Goal: Task Accomplishment & Management: Manage account settings

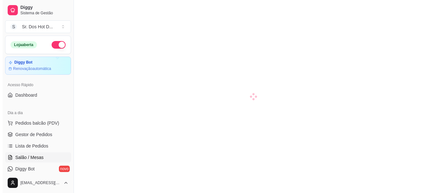
scroll to position [32, 0]
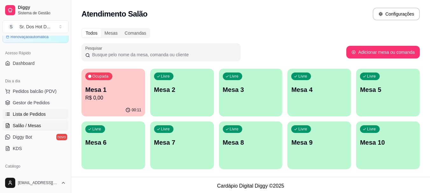
click at [29, 109] on link "Lista de Pedidos" at bounding box center [36, 114] width 66 height 10
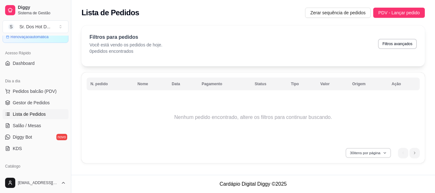
click at [384, 153] on icon "button" at bounding box center [385, 153] width 4 height 4
click at [61, 165] on div "Catálogo" at bounding box center [36, 166] width 66 height 10
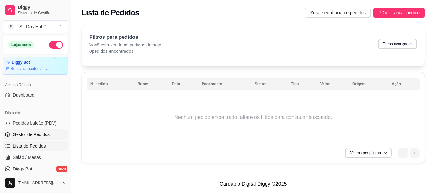
click at [38, 138] on link "Gestor de Pedidos" at bounding box center [36, 135] width 66 height 10
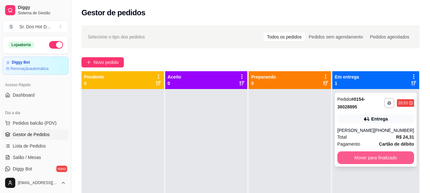
click at [363, 156] on button "Mover para finalizado" at bounding box center [375, 158] width 77 height 13
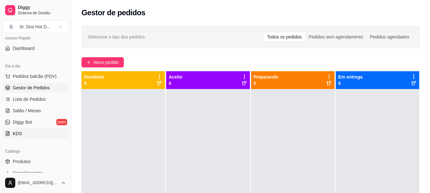
scroll to position [64, 0]
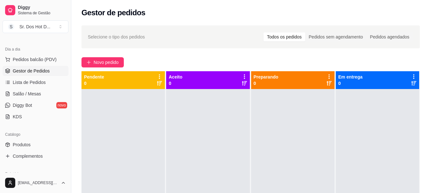
click at [39, 150] on ul "Produtos Complementos" at bounding box center [36, 151] width 66 height 22
click at [40, 147] on link "Produtos" at bounding box center [36, 145] width 66 height 10
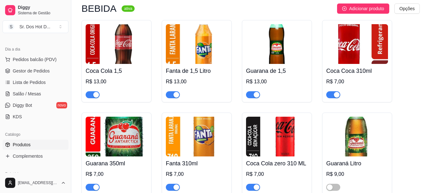
scroll to position [2142, 0]
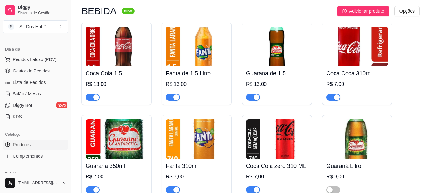
click at [254, 95] on div "button" at bounding box center [257, 98] width 6 height 6
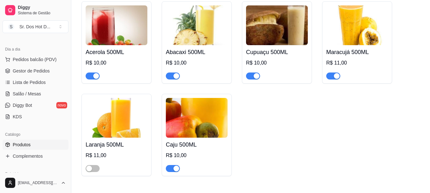
scroll to position [1951, 0]
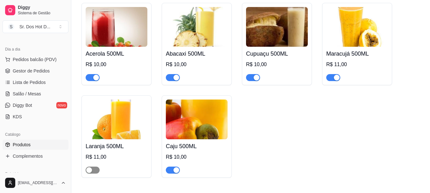
click at [97, 171] on span "button" at bounding box center [93, 170] width 14 height 7
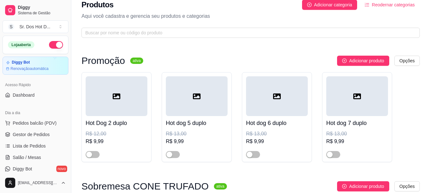
scroll to position [0, 0]
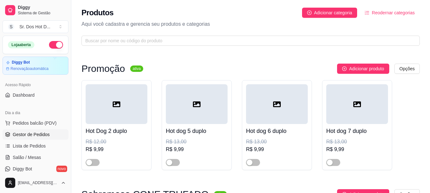
click at [43, 138] on link "Gestor de Pedidos" at bounding box center [36, 135] width 66 height 10
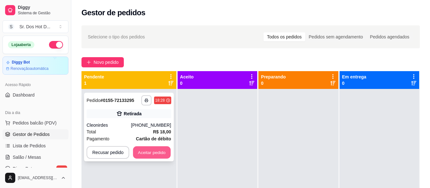
click at [150, 152] on button "Aceitar pedido" at bounding box center [152, 153] width 38 height 12
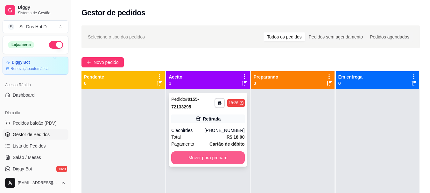
click at [220, 161] on button "Mover para preparo" at bounding box center [207, 158] width 73 height 13
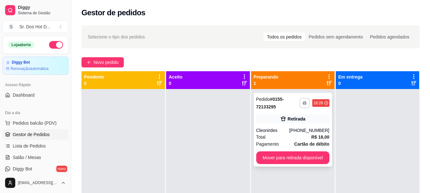
click at [303, 101] on button "button" at bounding box center [305, 103] width 10 height 10
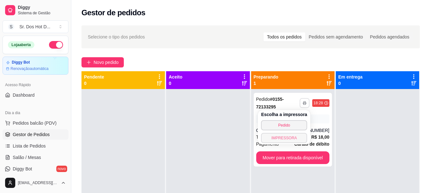
click at [290, 141] on button "IMPRESSORA" at bounding box center [284, 138] width 46 height 10
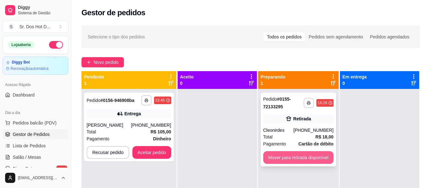
click at [271, 156] on button "Mover para retirada disponível" at bounding box center [298, 158] width 70 height 13
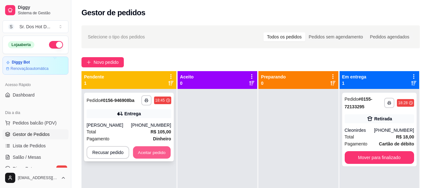
click at [157, 155] on button "Aceitar pedido" at bounding box center [152, 153] width 38 height 12
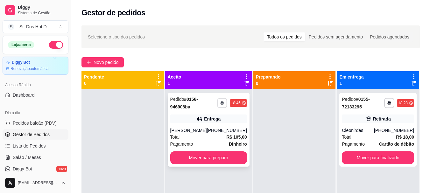
click at [221, 103] on icon "button" at bounding box center [222, 103] width 3 height 1
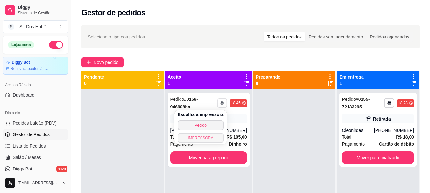
click at [206, 139] on button "IMPRESSORA" at bounding box center [201, 138] width 46 height 10
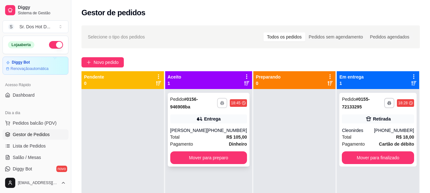
click at [220, 101] on button "button" at bounding box center [222, 103] width 10 height 10
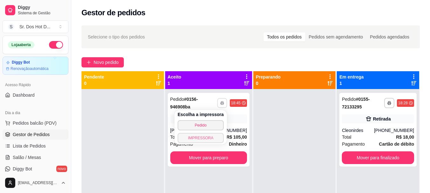
click at [215, 139] on button "IMPRESSORA" at bounding box center [201, 138] width 46 height 10
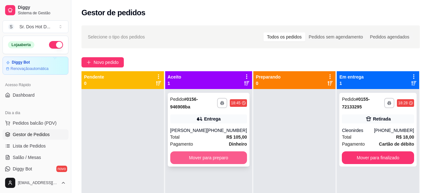
click at [214, 164] on button "Mover para preparo" at bounding box center [208, 158] width 77 height 13
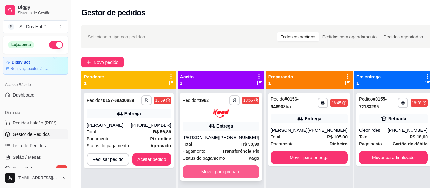
click at [212, 179] on button "Mover para preparo" at bounding box center [221, 172] width 77 height 13
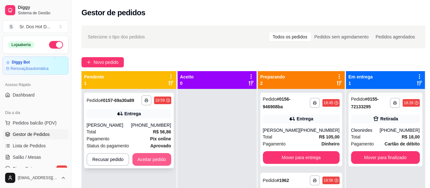
click at [146, 158] on button "Aceitar pedido" at bounding box center [151, 159] width 39 height 13
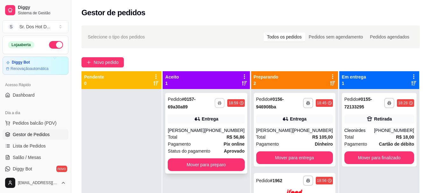
click at [220, 103] on button "button" at bounding box center [220, 103] width 10 height 10
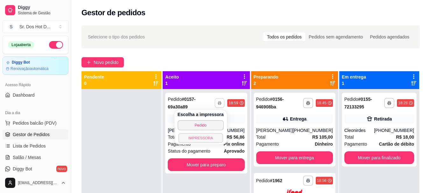
click at [203, 135] on button "IMPRESSORA" at bounding box center [200, 138] width 45 height 10
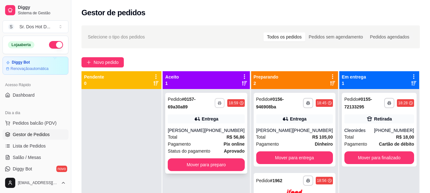
click at [216, 108] on button "button" at bounding box center [220, 103] width 10 height 10
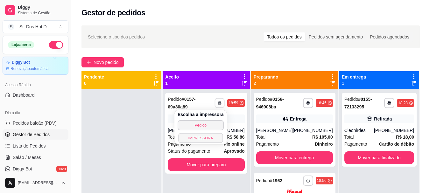
click at [207, 139] on button "IMPRESSORA" at bounding box center [200, 138] width 45 height 10
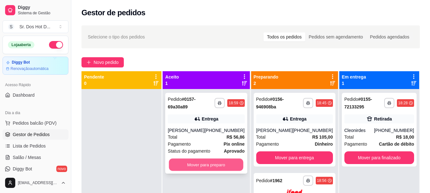
click at [209, 162] on button "Mover para preparo" at bounding box center [206, 165] width 74 height 12
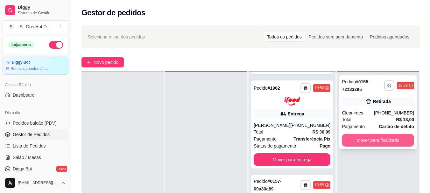
scroll to position [18, 0]
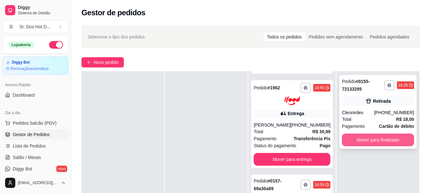
click at [376, 142] on button "Mover para finalizado" at bounding box center [378, 140] width 72 height 13
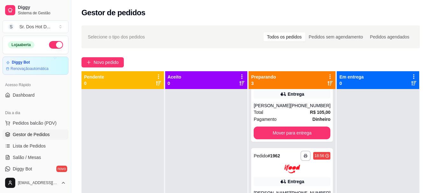
scroll to position [0, 0]
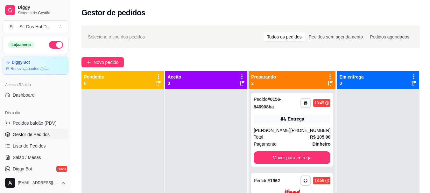
click at [337, 104] on div at bounding box center [378, 185] width 82 height 193
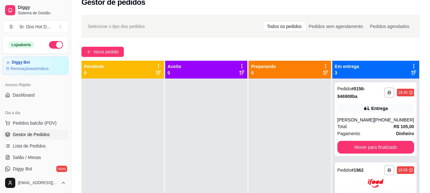
scroll to position [2, 0]
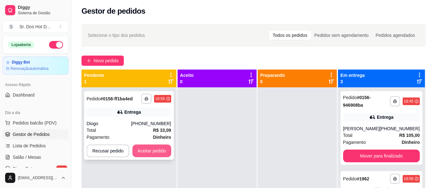
click at [148, 154] on button "Aceitar pedido" at bounding box center [151, 151] width 39 height 13
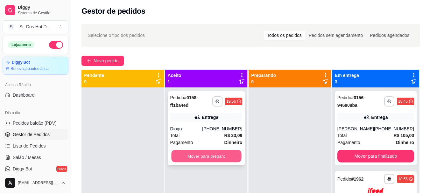
click at [205, 160] on button "Mover para preparo" at bounding box center [206, 156] width 70 height 12
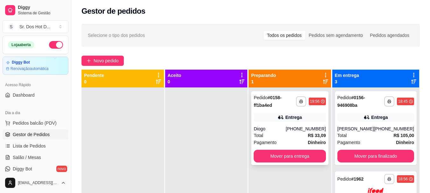
click at [279, 131] on div "Diogo" at bounding box center [270, 129] width 32 height 6
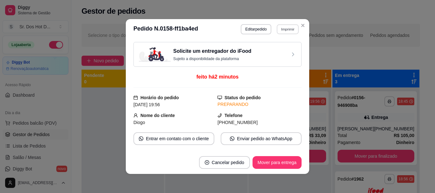
click at [290, 30] on button "Imprimir" at bounding box center [288, 29] width 22 height 10
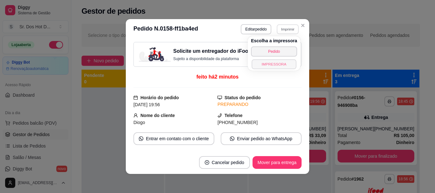
click at [283, 63] on button "IMPRESSORA" at bounding box center [273, 64] width 45 height 10
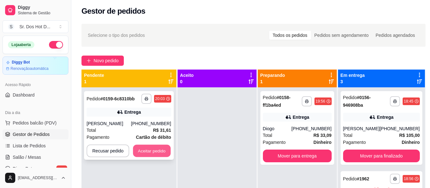
click at [148, 154] on button "Aceitar pedido" at bounding box center [152, 151] width 38 height 12
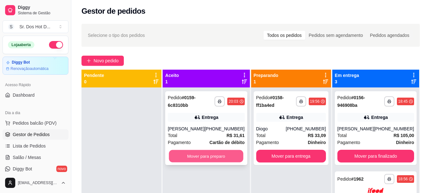
click at [210, 161] on button "Mover para preparo" at bounding box center [206, 156] width 74 height 12
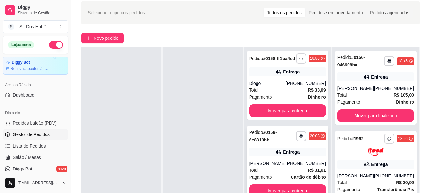
scroll to position [33, 0]
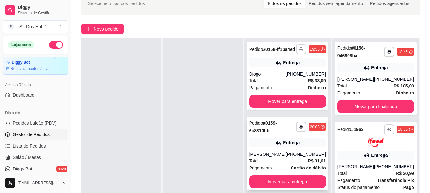
click at [286, 158] on div "[PERSON_NAME]" at bounding box center [267, 154] width 37 height 6
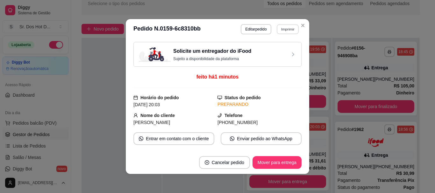
click at [285, 30] on button "Imprimir" at bounding box center [288, 29] width 22 height 10
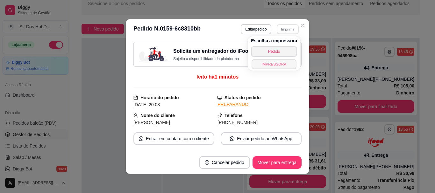
click at [276, 66] on button "IMPRESSORA" at bounding box center [273, 64] width 45 height 10
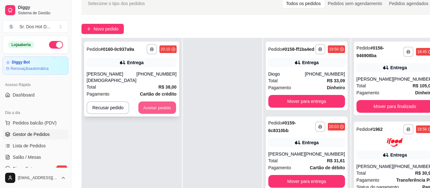
click at [156, 105] on button "Aceitar pedido" at bounding box center [157, 108] width 38 height 12
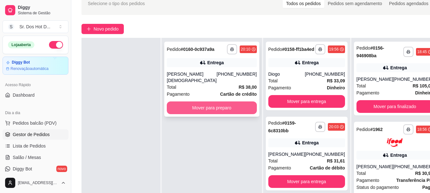
click at [208, 109] on button "Mover para preparo" at bounding box center [212, 108] width 90 height 13
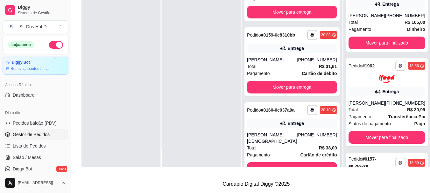
scroll to position [60, 0]
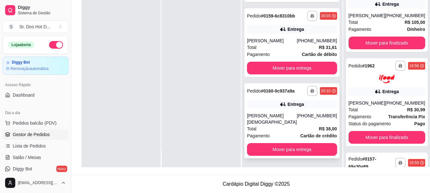
click at [267, 122] on div "[PERSON_NAME][DEMOGRAPHIC_DATA]" at bounding box center [272, 119] width 50 height 13
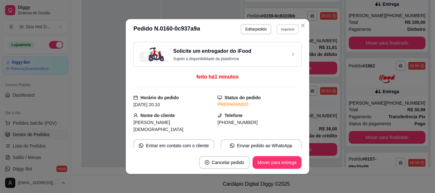
click at [289, 28] on button "Imprimir" at bounding box center [288, 29] width 22 height 10
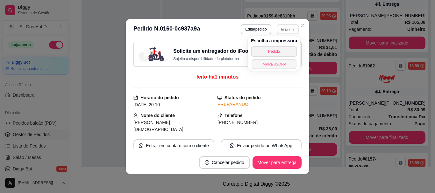
click at [282, 68] on button "IMPRESSORA" at bounding box center [273, 64] width 45 height 10
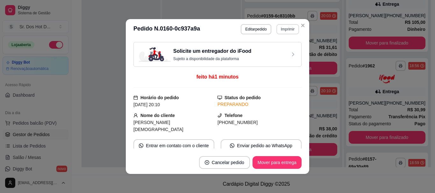
click at [283, 31] on button "Imprimir" at bounding box center [287, 29] width 23 height 10
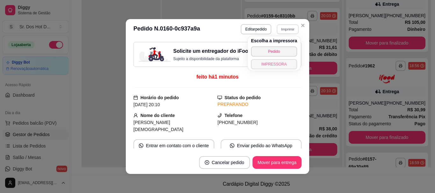
click at [283, 66] on button "IMPRESSORA" at bounding box center [274, 64] width 46 height 10
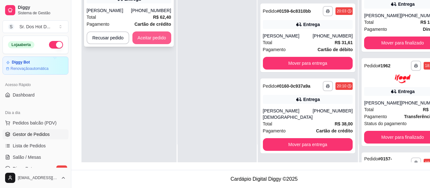
click at [158, 36] on button "Aceitar pedido" at bounding box center [151, 38] width 39 height 13
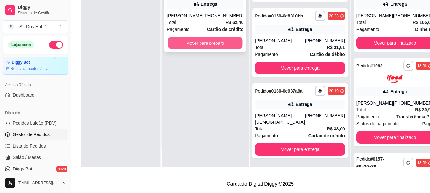
click at [185, 40] on button "Mover para preparo" at bounding box center [205, 43] width 74 height 12
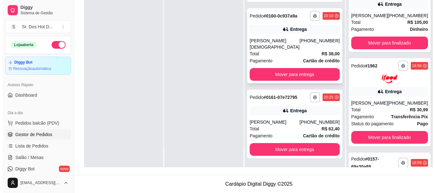
scroll to position [140, 0]
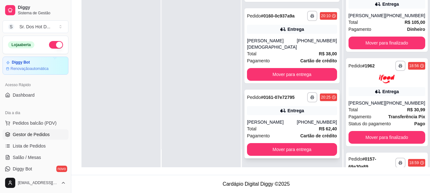
click at [275, 120] on div "[PERSON_NAME]" at bounding box center [272, 122] width 50 height 6
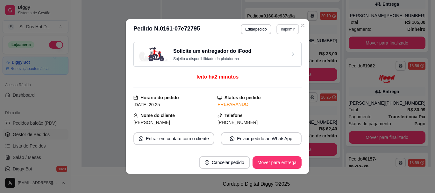
click at [279, 26] on button "Imprimir" at bounding box center [287, 29] width 23 height 10
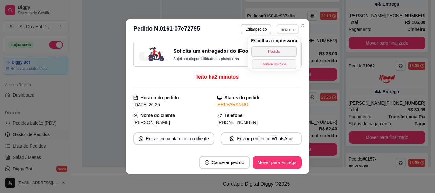
click at [285, 67] on button "IMPRESSORA" at bounding box center [273, 64] width 45 height 10
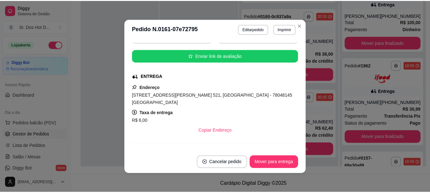
scroll to position [95, 0]
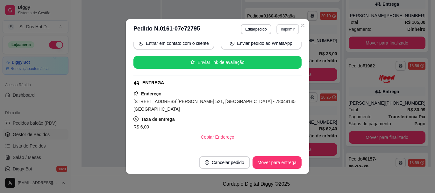
click at [285, 27] on button "Imprimir" at bounding box center [287, 29] width 23 height 10
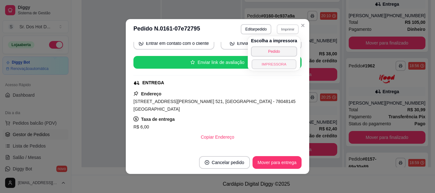
click at [283, 67] on button "IMPRESSORA" at bounding box center [273, 64] width 45 height 10
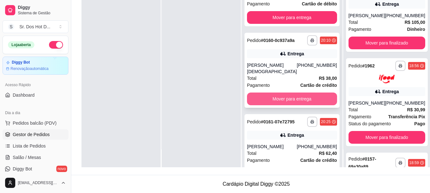
click at [317, 108] on div "**********" at bounding box center [291, 70] width 95 height 75
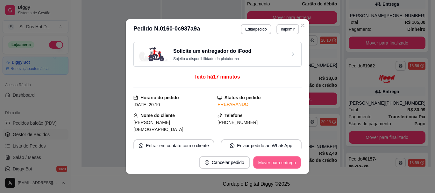
click at [289, 162] on button "Mover para entrega" at bounding box center [277, 163] width 48 height 12
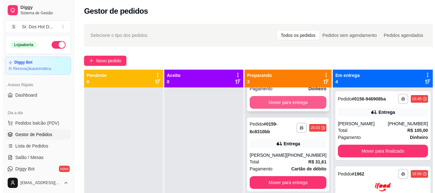
scroll to position [60, 0]
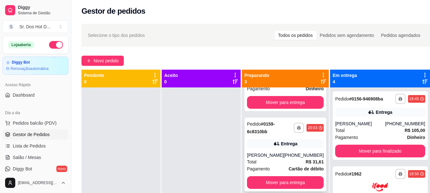
click at [288, 161] on div "Total R$ 31,61" at bounding box center [285, 162] width 77 height 7
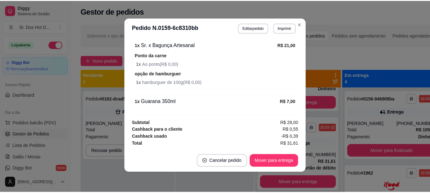
scroll to position [192, 0]
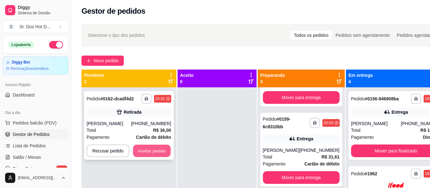
click at [159, 154] on button "Aceitar pedido" at bounding box center [152, 151] width 38 height 12
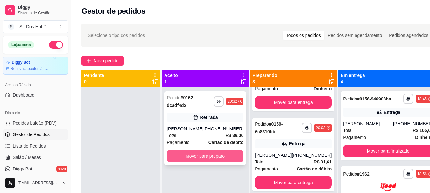
click at [226, 154] on button "Mover para preparo" at bounding box center [205, 156] width 77 height 13
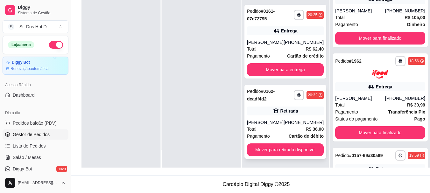
scroll to position [97, 0]
click at [274, 130] on div "Total R$ 36,00" at bounding box center [285, 128] width 77 height 7
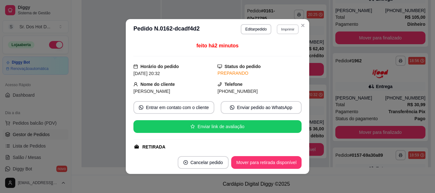
click at [282, 28] on button "Imprimir" at bounding box center [288, 29] width 22 height 10
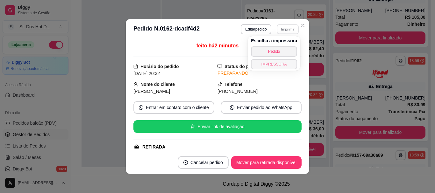
click at [274, 61] on button "IMPRESSORA" at bounding box center [274, 64] width 46 height 10
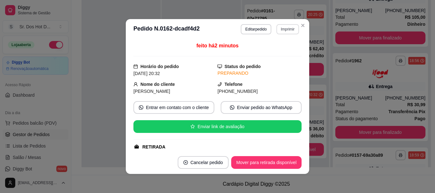
click at [285, 30] on button "Imprimir" at bounding box center [287, 29] width 23 height 10
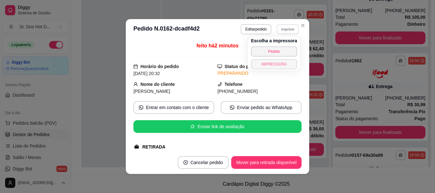
click at [277, 62] on button "IMPRESSORA" at bounding box center [274, 64] width 46 height 10
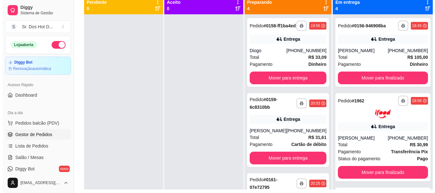
scroll to position [65, 0]
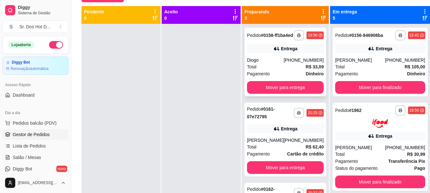
click at [266, 70] on div "Total R$ 33,09" at bounding box center [285, 66] width 77 height 7
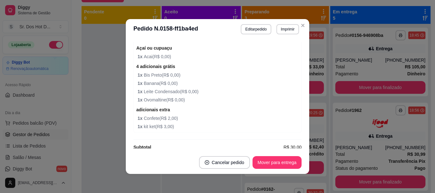
scroll to position [254, 0]
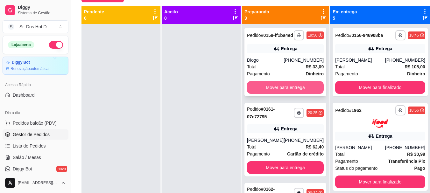
click at [286, 94] on button "Mover para entrega" at bounding box center [285, 87] width 77 height 13
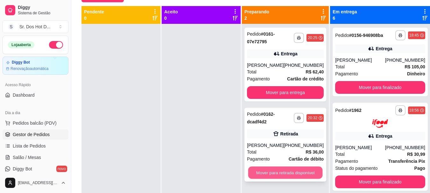
click at [285, 171] on button "Mover para retirada disponível" at bounding box center [285, 173] width 74 height 12
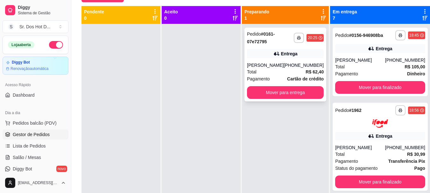
click at [266, 67] on div "[PERSON_NAME]" at bounding box center [265, 65] width 37 height 6
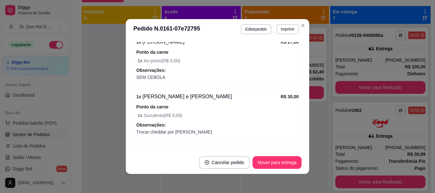
scroll to position [276, 0]
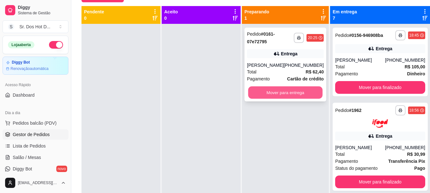
click at [294, 92] on button "Mover para entrega" at bounding box center [285, 93] width 74 height 12
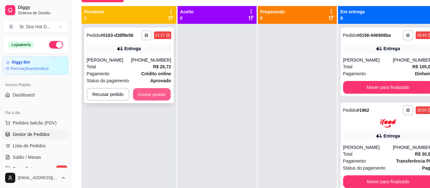
click at [147, 95] on button "Aceitar pedido" at bounding box center [152, 94] width 38 height 12
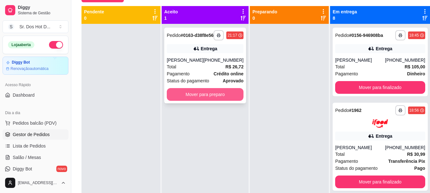
click at [206, 101] on button "Mover para preparo" at bounding box center [205, 94] width 77 height 13
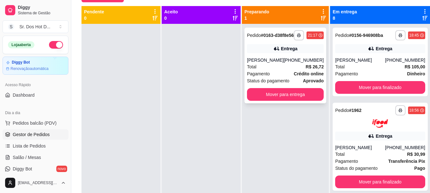
click at [290, 76] on div "Pagamento Crédito online" at bounding box center [285, 73] width 77 height 7
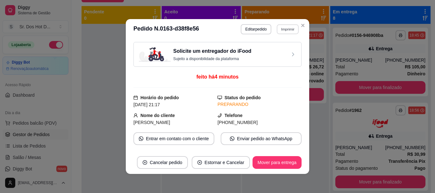
click at [282, 29] on button "Imprimir" at bounding box center [288, 29] width 22 height 10
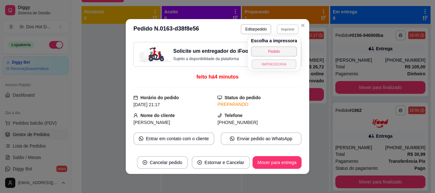
click at [277, 66] on button "IMPRESSORA" at bounding box center [273, 64] width 45 height 10
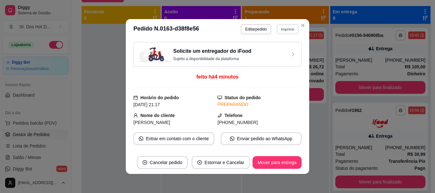
click at [283, 30] on button "Imprimir" at bounding box center [288, 29] width 22 height 10
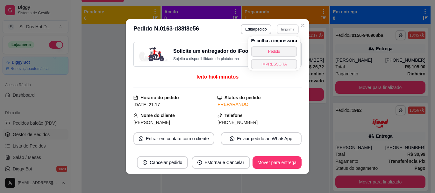
click at [269, 65] on button "IMPRESSORA" at bounding box center [274, 64] width 46 height 10
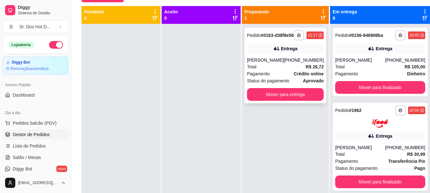
click at [290, 70] on div "Total R$ 26,72" at bounding box center [285, 66] width 77 height 7
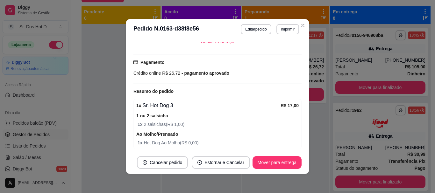
scroll to position [250, 0]
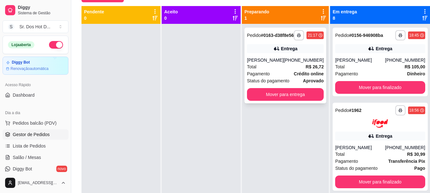
click at [285, 70] on div "Total R$ 26,72" at bounding box center [285, 66] width 77 height 7
click at [272, 70] on div "Total R$ 26,72" at bounding box center [285, 66] width 77 height 7
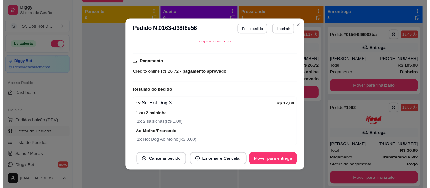
scroll to position [223, 0]
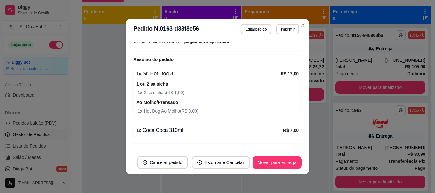
click at [306, 25] on header "**********" at bounding box center [217, 29] width 183 height 20
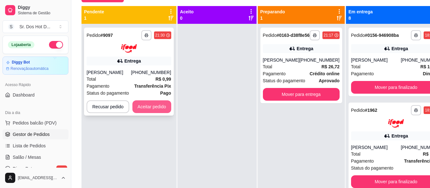
click at [157, 110] on button "Aceitar pedido" at bounding box center [151, 107] width 39 height 13
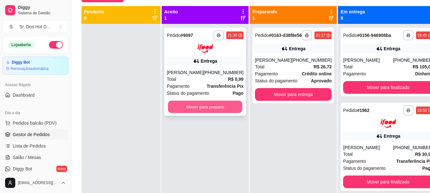
click at [192, 109] on button "Mover para preparo" at bounding box center [205, 107] width 74 height 12
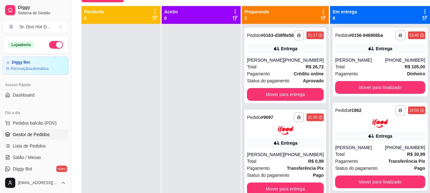
click at [301, 135] on div at bounding box center [285, 130] width 77 height 9
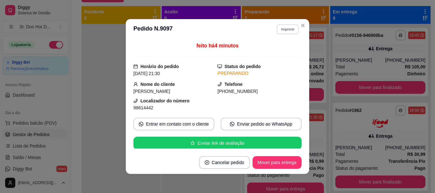
click at [287, 30] on button "Imprimir" at bounding box center [288, 29] width 22 height 10
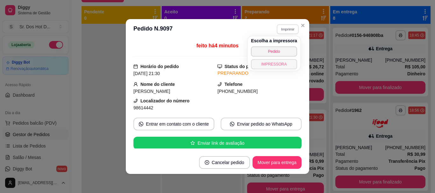
click at [268, 65] on button "IMPRESSORA" at bounding box center [274, 64] width 46 height 10
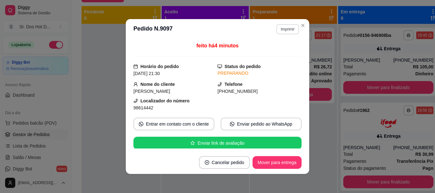
click at [284, 29] on button "Imprimir" at bounding box center [287, 29] width 23 height 10
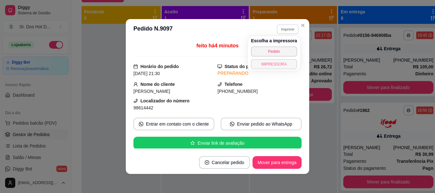
click at [275, 64] on button "IMPRESSORA" at bounding box center [274, 64] width 46 height 10
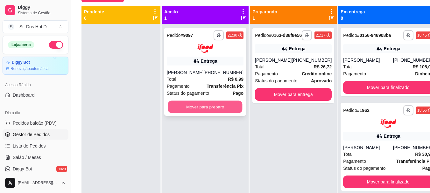
click at [208, 111] on button "Mover para preparo" at bounding box center [205, 107] width 74 height 12
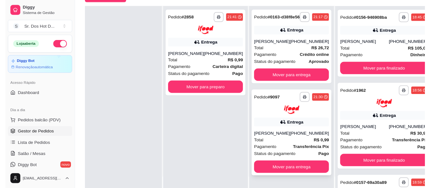
scroll to position [0, 0]
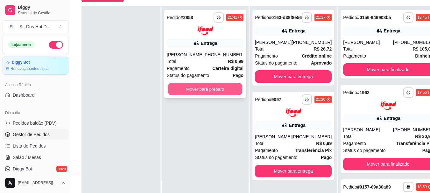
click at [198, 88] on button "Mover para preparo" at bounding box center [205, 89] width 74 height 12
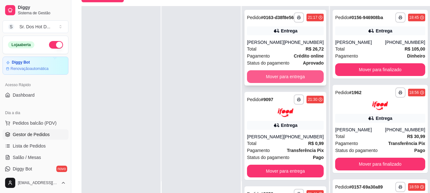
click at [283, 79] on button "Mover para entrega" at bounding box center [285, 76] width 77 height 13
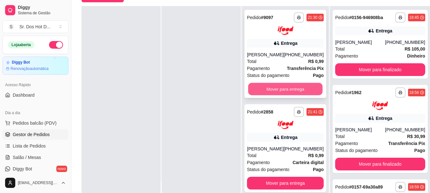
click at [278, 95] on button "Mover para entrega" at bounding box center [285, 89] width 74 height 12
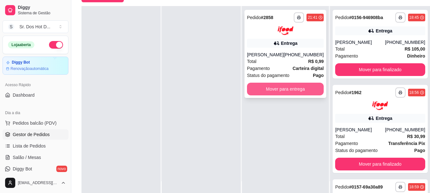
click at [279, 90] on button "Mover para entrega" at bounding box center [285, 89] width 77 height 13
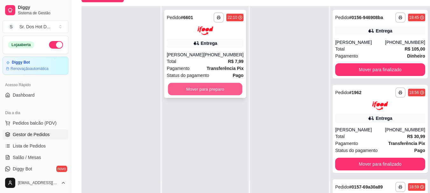
click at [177, 88] on button "Mover para preparo" at bounding box center [205, 89] width 74 height 12
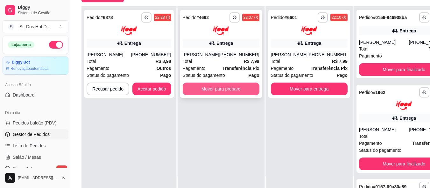
click at [232, 95] on button "Mover para preparo" at bounding box center [221, 89] width 77 height 13
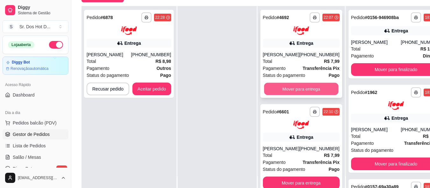
click at [280, 95] on button "Mover para entrega" at bounding box center [301, 89] width 74 height 12
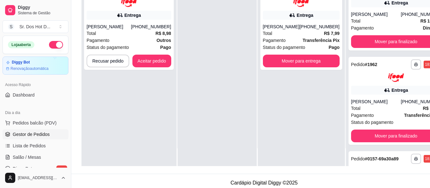
scroll to position [102, 0]
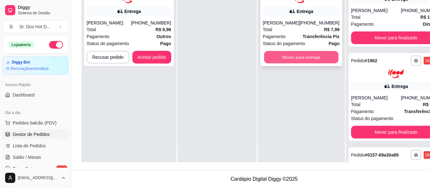
click at [299, 52] on button "Mover para entrega" at bounding box center [301, 57] width 74 height 12
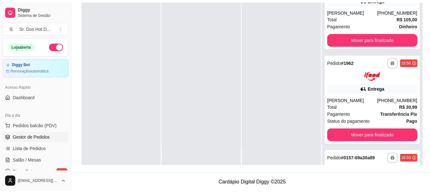
scroll to position [97, 0]
